Goal: Task Accomplishment & Management: Manage account settings

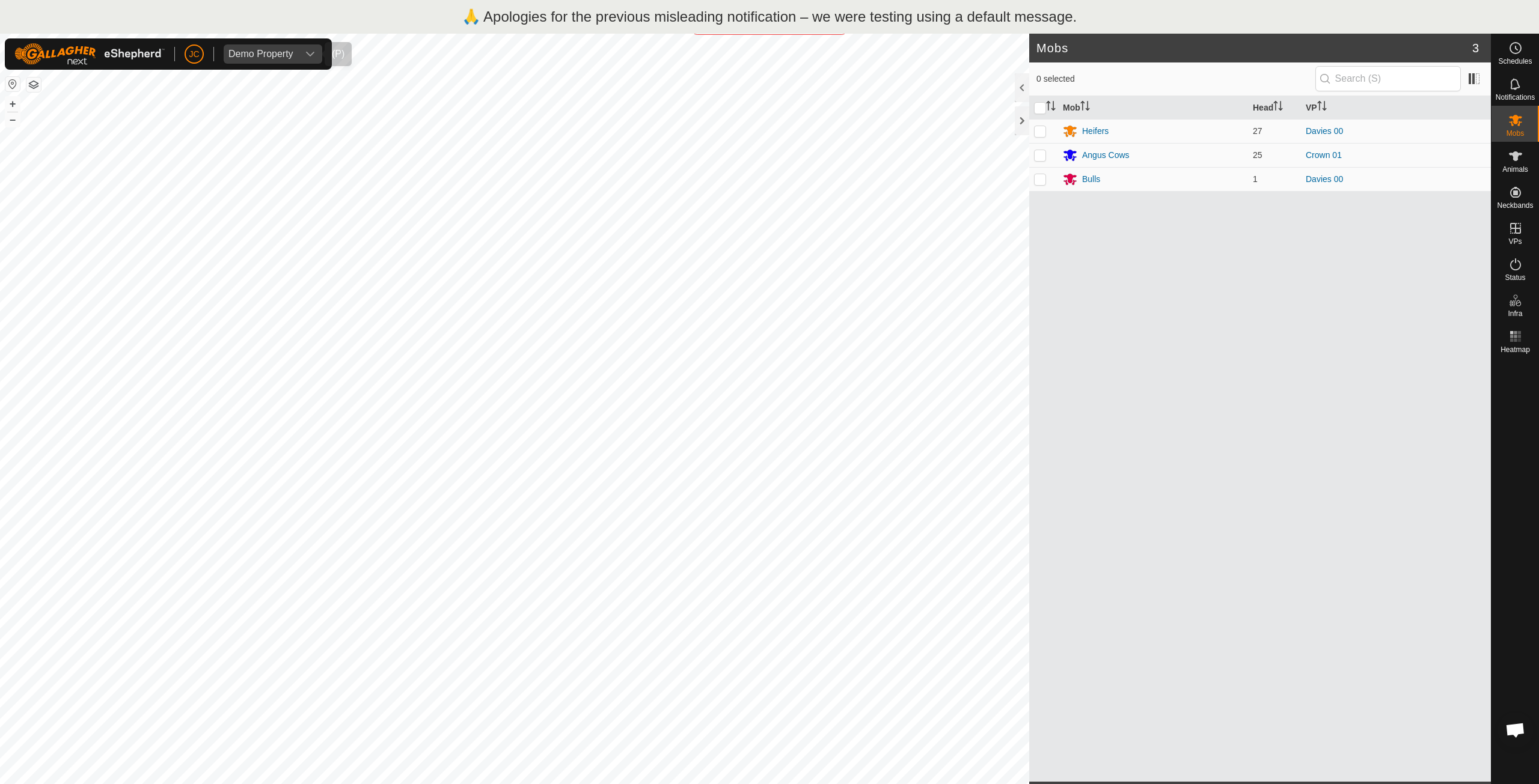
click at [309, 48] on div "dropdown trigger" at bounding box center [310, 53] width 24 height 19
click at [193, 63] on p-avatar "JC" at bounding box center [193, 53] width 19 height 19
click at [201, 52] on p-avatar "JC" at bounding box center [193, 53] width 19 height 19
click at [246, 156] on link "Logout" at bounding box center [249, 159] width 119 height 19
